Goal: Task Accomplishment & Management: Manage account settings

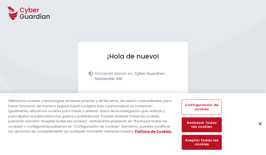
scroll to position [64, 0]
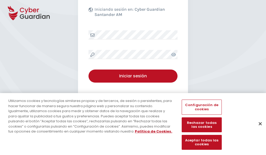
click at [258, 129] on button "Cerrar" at bounding box center [260, 124] width 12 height 12
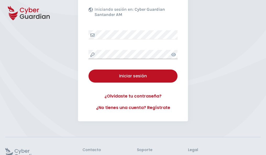
scroll to position [102, 0]
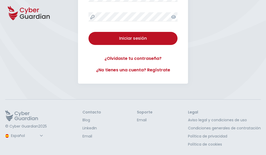
click at [88, 32] on button "Iniciar sesión" at bounding box center [132, 38] width 89 height 13
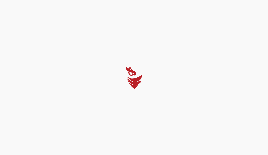
select select "Português (BR)"
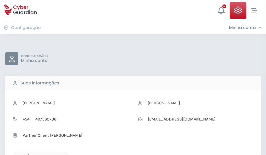
click at [27, 155] on icon "button" at bounding box center [27, 156] width 4 height 4
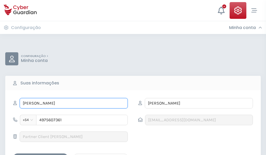
click at [74, 103] on input "PÁNFILO" at bounding box center [74, 103] width 108 height 10
type input "P"
type input "Rocío"
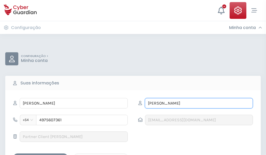
click at [199, 103] on input "VARGAS" at bounding box center [199, 103] width 108 height 10
type input "V"
type input "Vizcaíno"
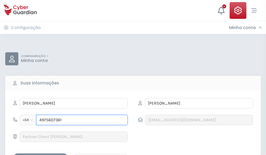
click at [82, 120] on input "4975607361" at bounding box center [82, 120] width 92 height 10
type input "4"
type input "4878685448"
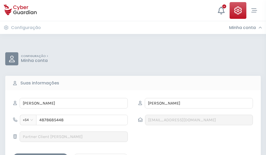
click at [41, 155] on div "Salvar alterações" at bounding box center [40, 158] width 47 height 7
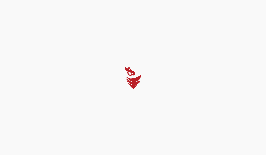
select select "Português (BR)"
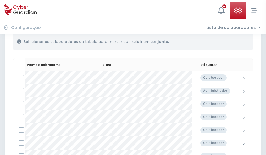
scroll to position [224, 0]
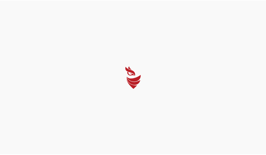
select select "Português (BR)"
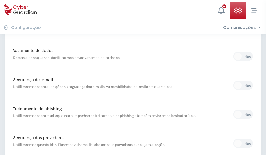
scroll to position [276, 0]
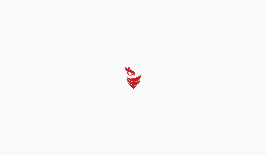
select select "Português (BR)"
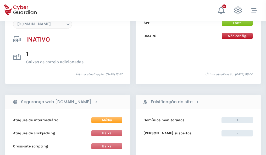
scroll to position [493, 0]
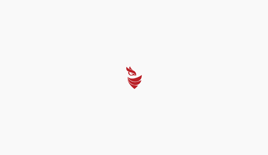
select select "Português (BR)"
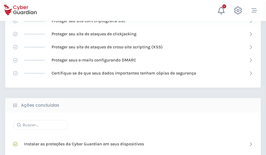
scroll to position [349, 0]
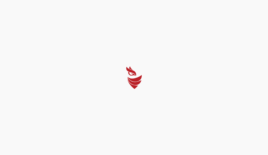
select select "Português (BR)"
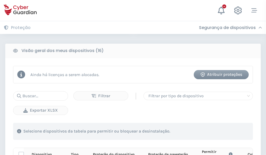
scroll to position [463, 0]
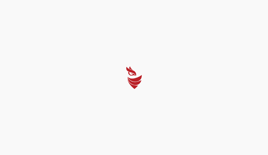
select select "Português (BR)"
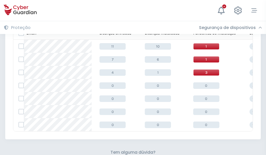
scroll to position [230, 0]
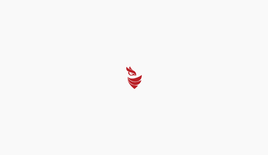
select select "Português (BR)"
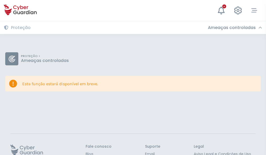
scroll to position [34, 0]
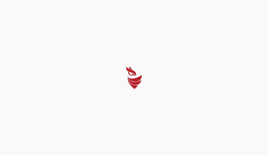
select select "Português (BR)"
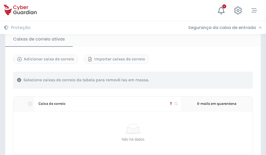
scroll to position [444, 0]
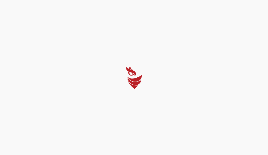
select select "Português (BR)"
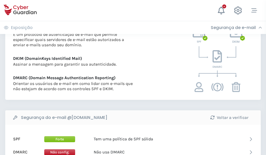
scroll to position [282, 0]
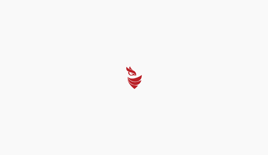
select select "Português (BR)"
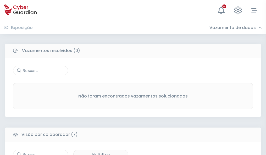
scroll to position [433, 0]
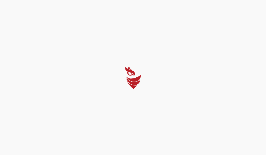
select select "Português (BR)"
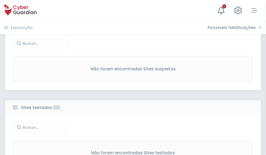
scroll to position [274, 0]
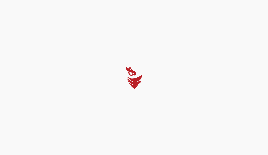
select select "Português (BR)"
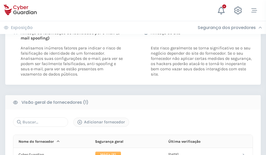
scroll to position [267, 0]
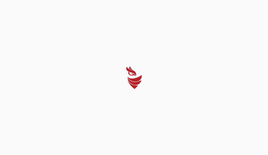
select select "Português (BR)"
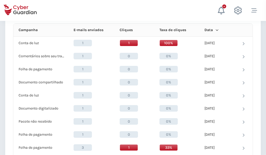
scroll to position [469, 0]
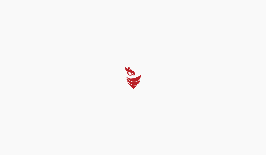
select select "Português (BR)"
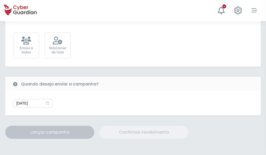
scroll to position [192, 0]
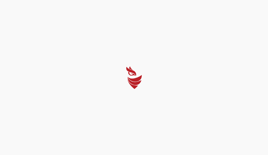
select select "Português (BR)"
